Goal: Task Accomplishment & Management: Complete application form

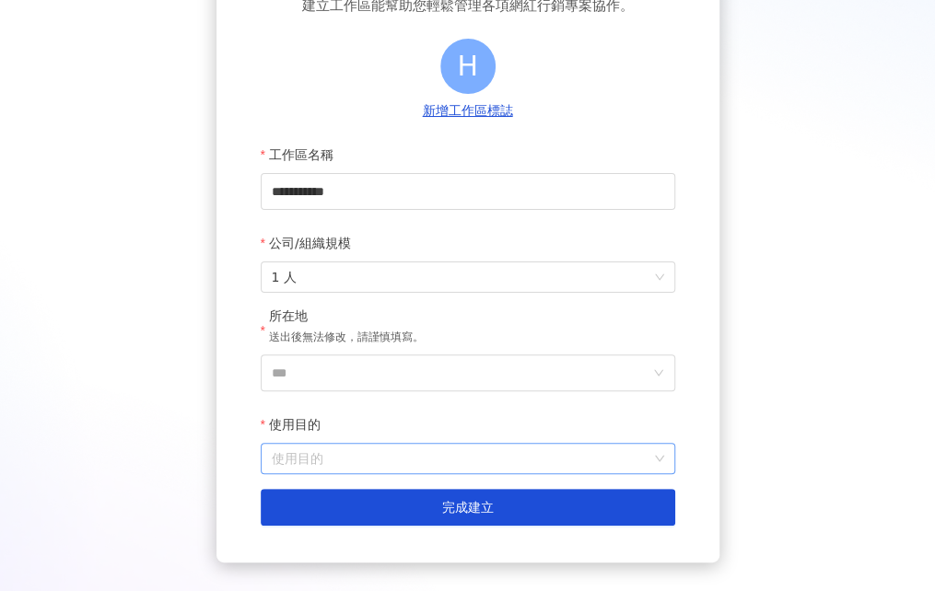
scroll to position [184, 0]
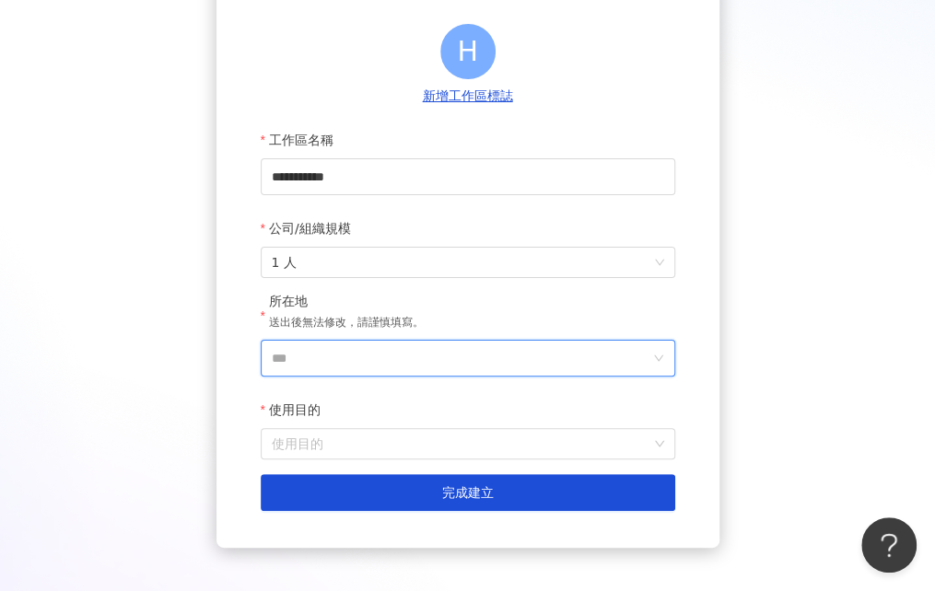
click at [330, 358] on input "***" at bounding box center [461, 358] width 378 height 35
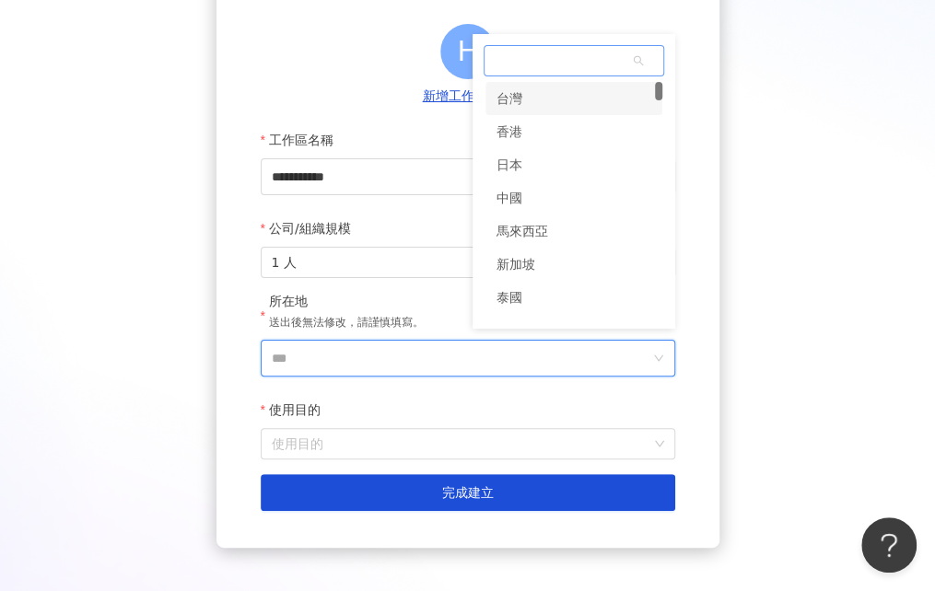
click at [512, 104] on div "台灣" at bounding box center [509, 98] width 26 height 33
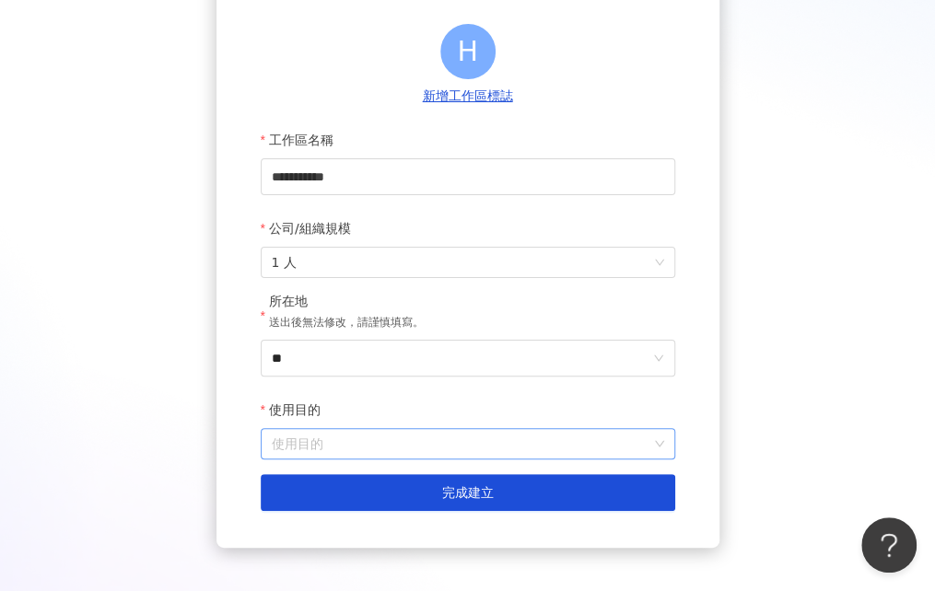
click at [359, 439] on input "使用目的" at bounding box center [468, 443] width 392 height 29
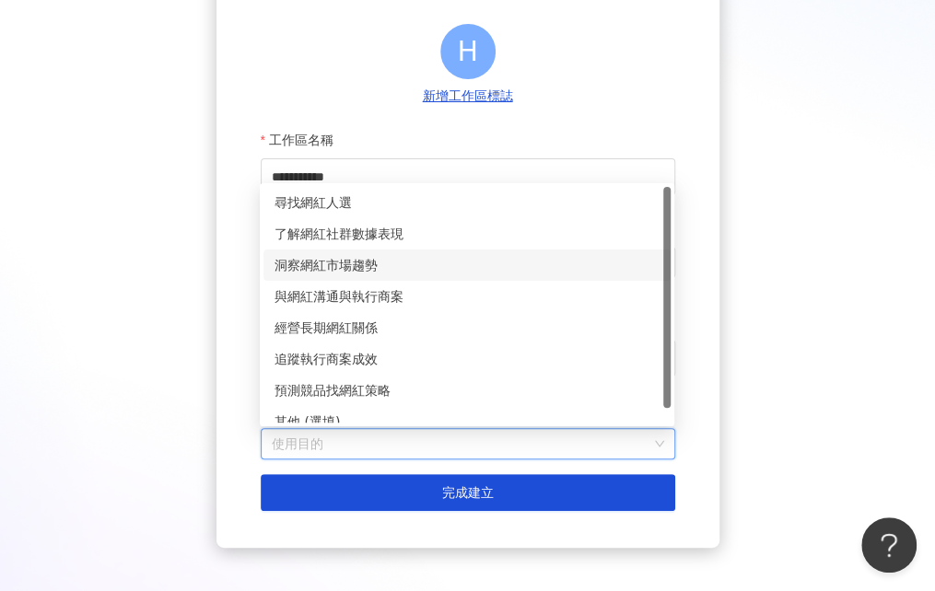
click at [313, 273] on div "洞察網紅市場趨勢" at bounding box center [466, 265] width 385 height 20
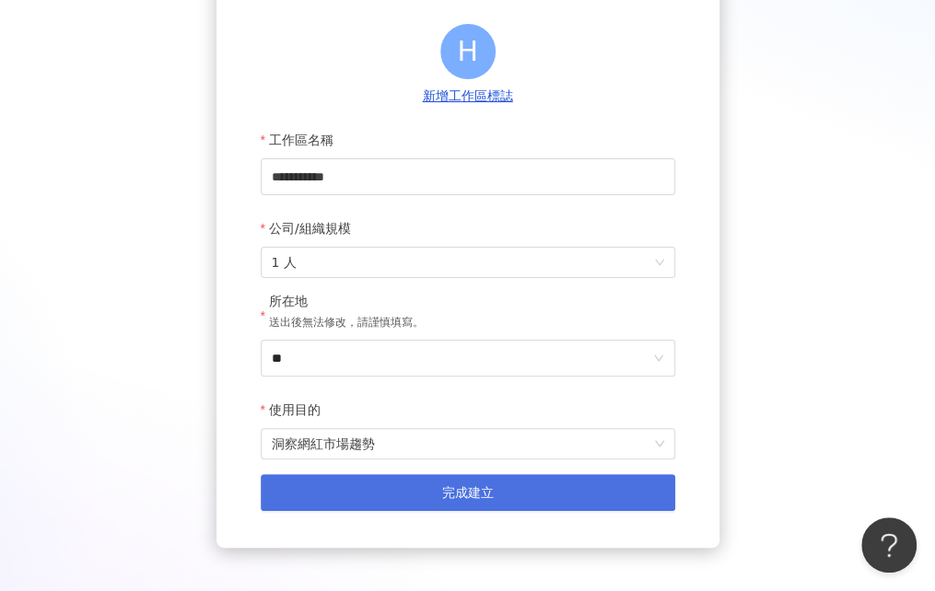
click at [398, 483] on button "完成建立" at bounding box center [468, 492] width 414 height 37
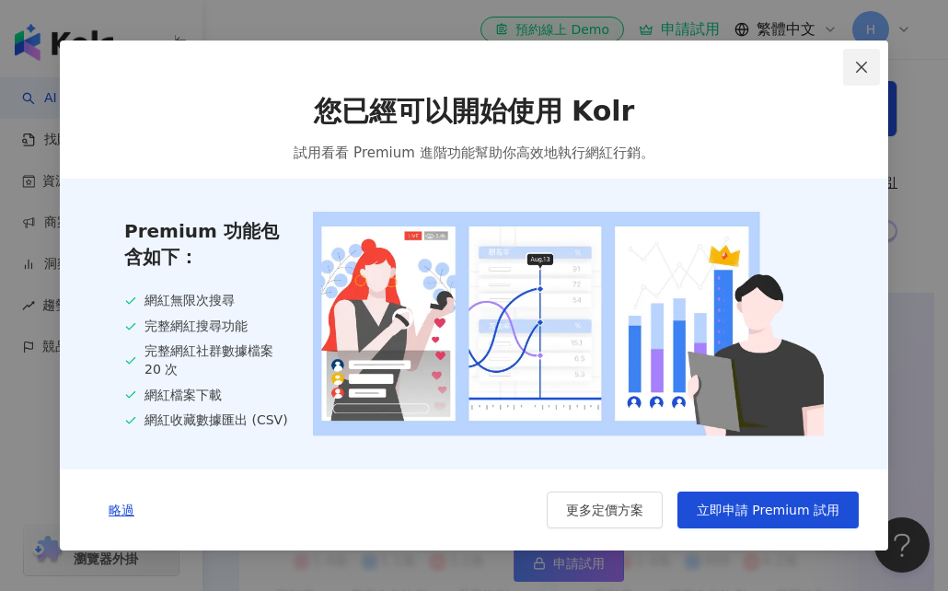
click at [854, 73] on button "Close" at bounding box center [861, 67] width 37 height 37
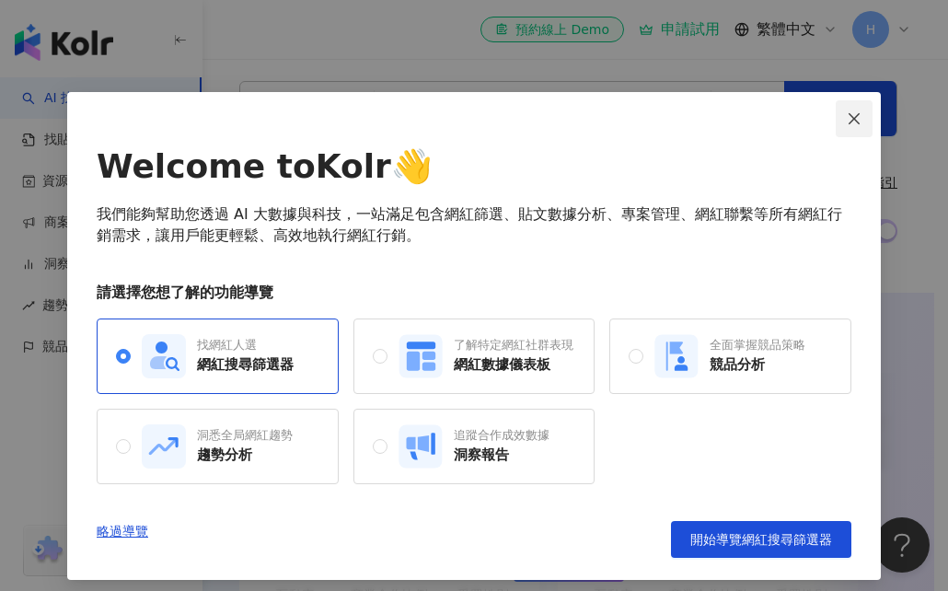
click at [851, 106] on button "Close" at bounding box center [854, 118] width 37 height 37
